Goal: Task Accomplishment & Management: Use online tool/utility

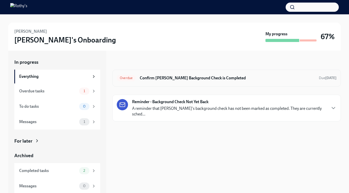
click at [174, 76] on h6 "Confirm [PERSON_NAME] Background Check is Completed" at bounding box center [227, 78] width 175 height 6
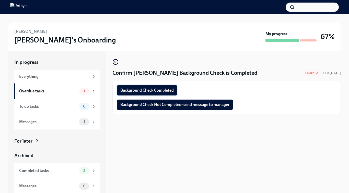
click at [156, 88] on span "Background Check Completed" at bounding box center [146, 90] width 53 height 5
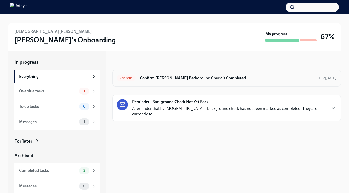
click at [173, 73] on div "Overdue Confirm [PERSON_NAME] Background Check is Completed Due [DATE]" at bounding box center [227, 78] width 229 height 17
click at [171, 78] on h6 "Confirm [PERSON_NAME] Background Check is Completed" at bounding box center [227, 78] width 175 height 6
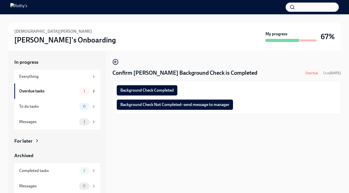
click at [160, 87] on button "Background Check Completed" at bounding box center [147, 90] width 61 height 10
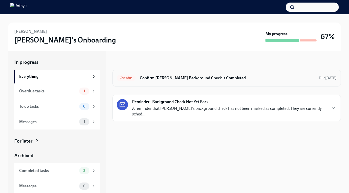
click at [172, 83] on div "Overdue Confirm Victor Ayala's Background Check is Completed Due 3 days ago" at bounding box center [227, 78] width 229 height 17
click at [159, 79] on h6 "Confirm Victor Ayala's Background Check is Completed" at bounding box center [227, 78] width 175 height 6
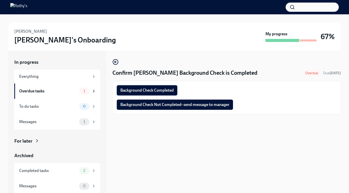
click at [153, 87] on button "Background Check Completed" at bounding box center [147, 90] width 61 height 10
